Goal: Task Accomplishment & Management: Manage account settings

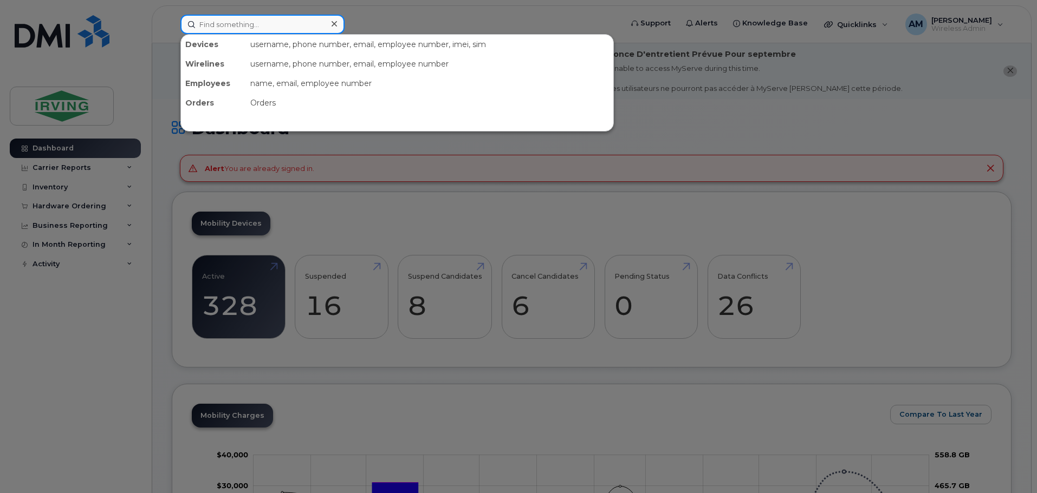
click at [243, 24] on input at bounding box center [262, 24] width 164 height 19
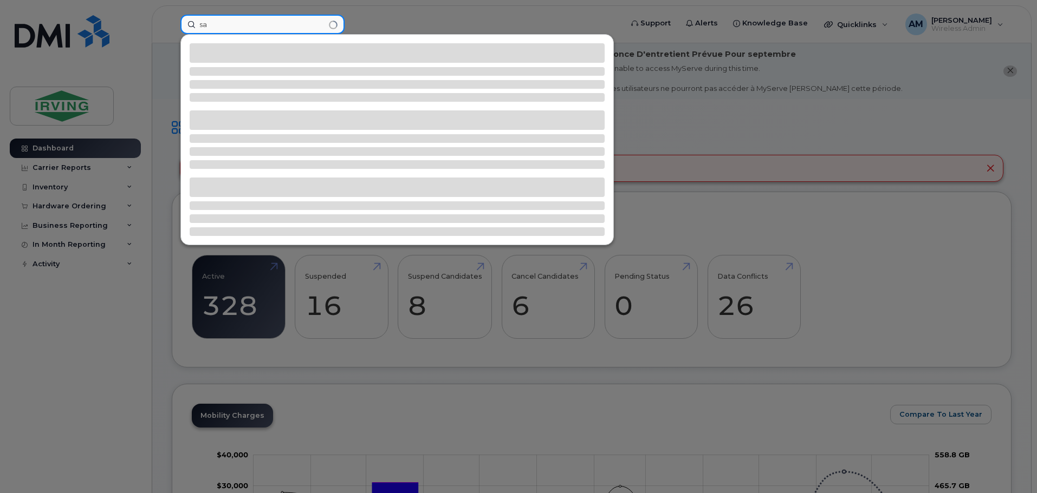
type input "s"
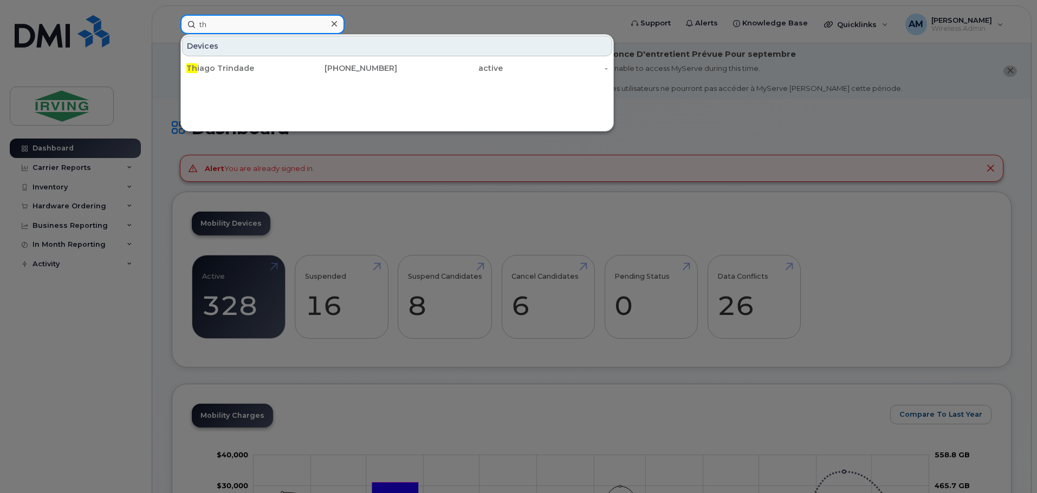
type input "t"
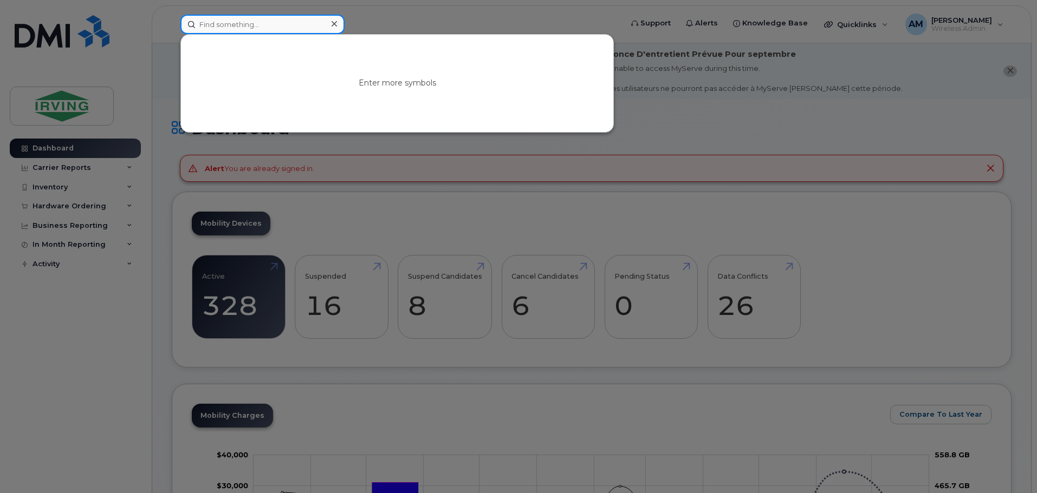
click at [226, 23] on input at bounding box center [262, 24] width 164 height 19
paste input "[PHONE_NUMBER]"
click at [209, 24] on input "[PHONE_NUMBER]" at bounding box center [262, 24] width 164 height 19
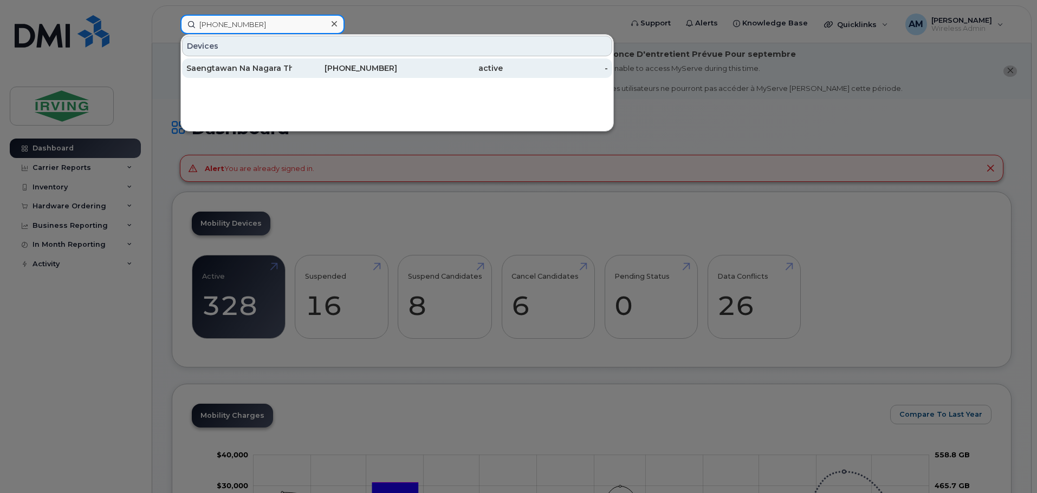
type input "[PHONE_NUMBER]"
click at [291, 70] on link "Saengtawan Na Nagara Thaithaworn [PHONE_NUMBER] active -" at bounding box center [397, 67] width 430 height 19
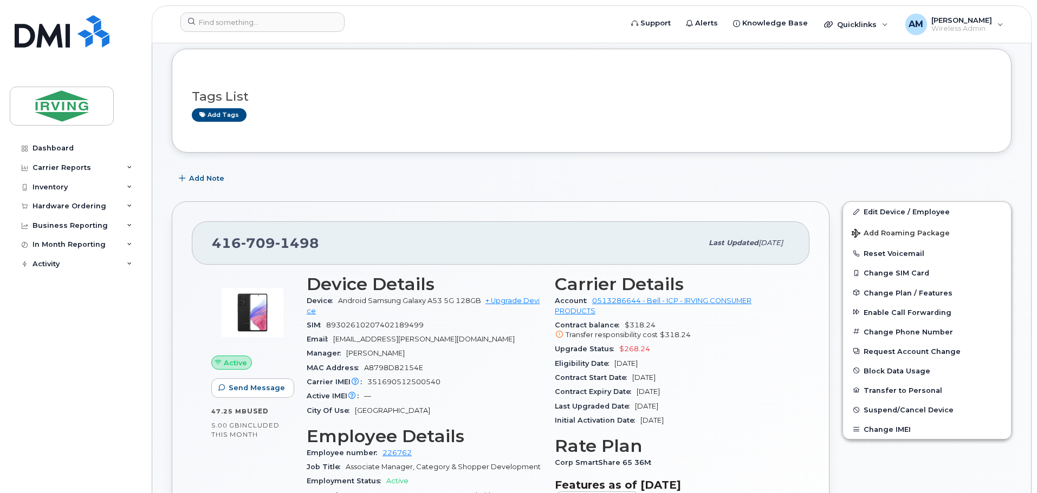
scroll to position [271, 0]
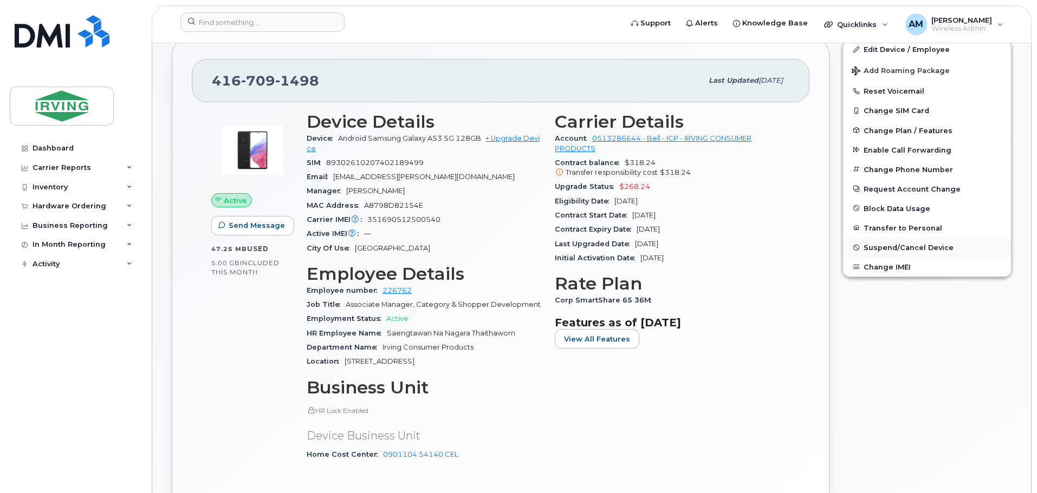
click at [901, 245] on span "Suspend/Cancel Device" at bounding box center [908, 248] width 90 height 8
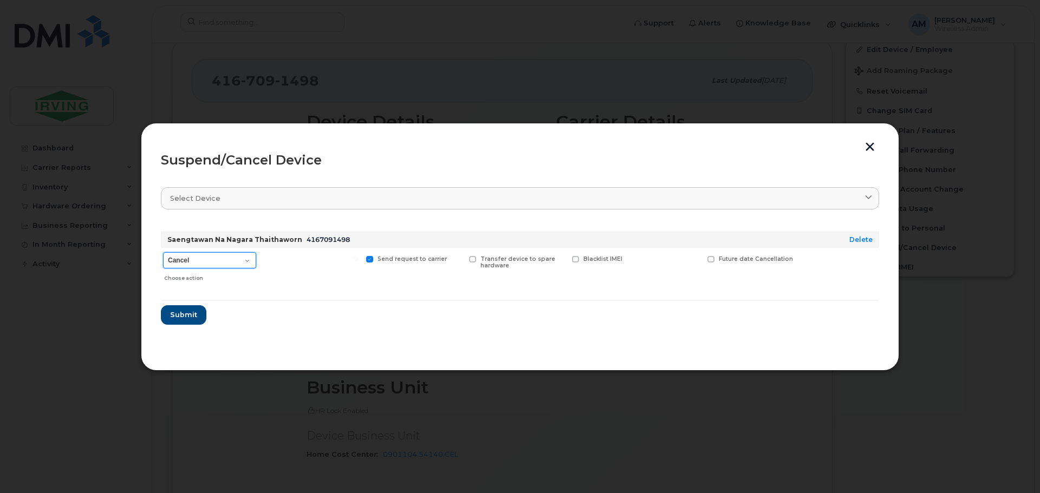
click at [246, 261] on select "Cancel Suspend - Extend Suspension Suspend - Reduced Rate Suspend - Full Rate S…" at bounding box center [209, 260] width 93 height 16
select select "[object Object]"
click at [163, 252] on select "Cancel Suspend - Extend Suspension Suspend - Reduced Rate Suspend - Full Rate S…" at bounding box center [209, 260] width 93 height 16
click at [184, 317] on span "Submit" at bounding box center [183, 315] width 27 height 10
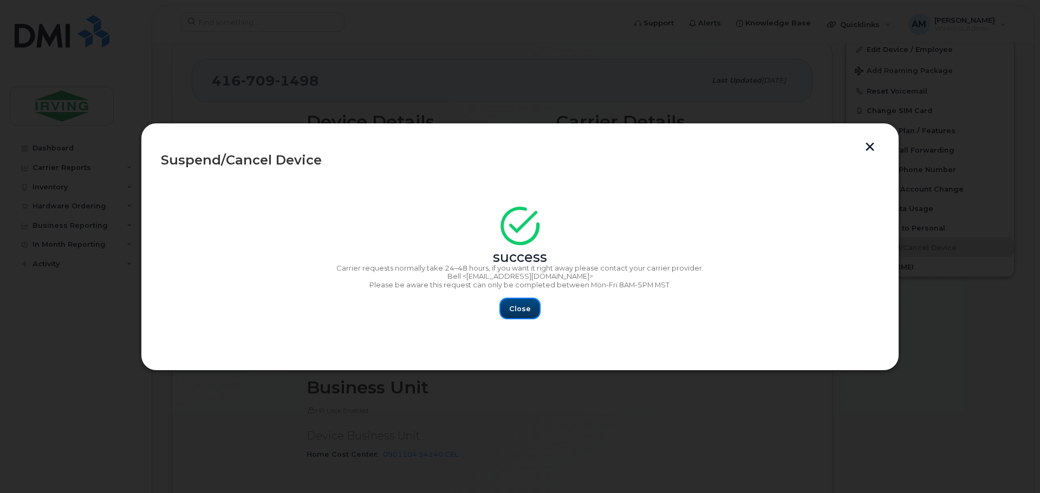
click at [518, 312] on span "Close" at bounding box center [520, 309] width 22 height 10
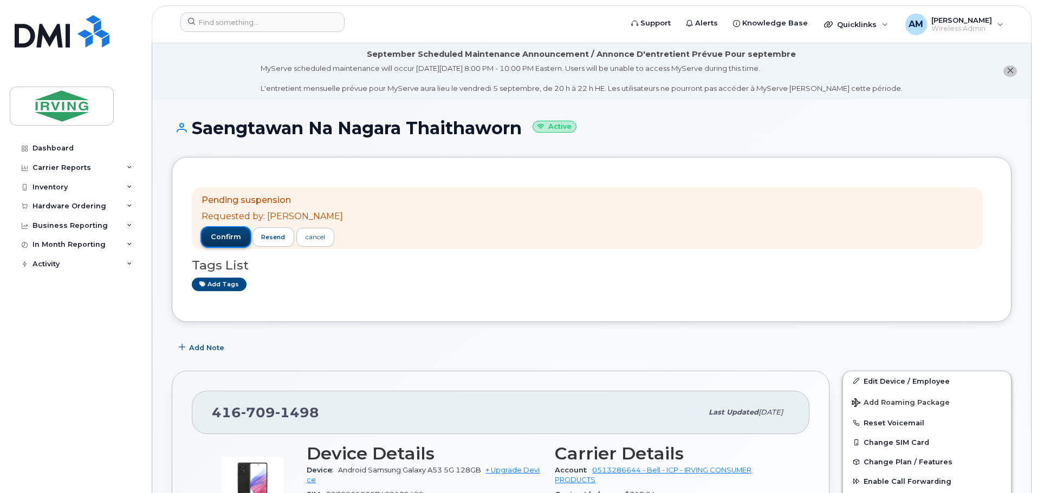
click at [220, 240] on span "confirm" at bounding box center [226, 237] width 30 height 10
